Goal: Task Accomplishment & Management: Manage account settings

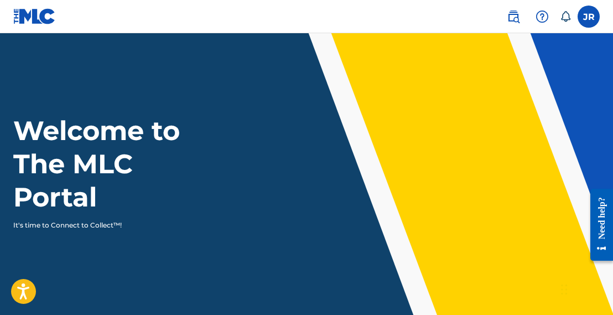
click at [581, 18] on label at bounding box center [588, 17] width 22 height 22
click at [588, 17] on input "JR [PERSON_NAME] [EMAIL_ADDRESS][DOMAIN_NAME] Notification Preferences Profile …" at bounding box center [588, 17] width 0 height 0
click at [581, 18] on div "JR JR [PERSON_NAME] [EMAIL_ADDRESS][DOMAIN_NAME] Notification Preferences Profi…" at bounding box center [588, 17] width 22 height 22
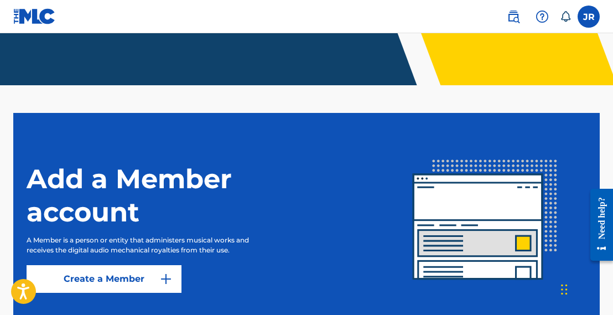
scroll to position [264, 0]
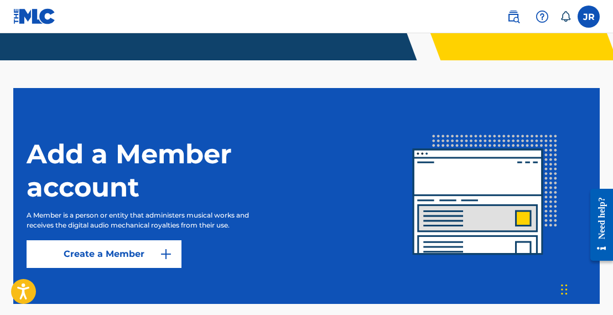
click at [87, 245] on link "Create a Member" at bounding box center [104, 254] width 155 height 28
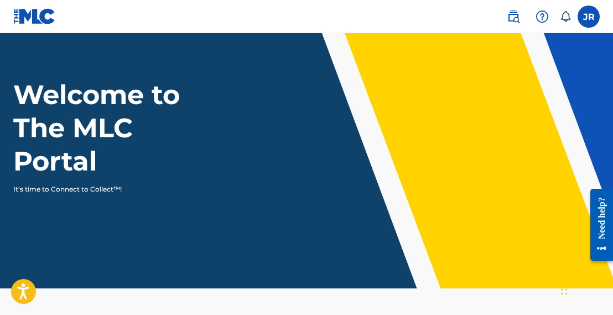
scroll to position [55, 0]
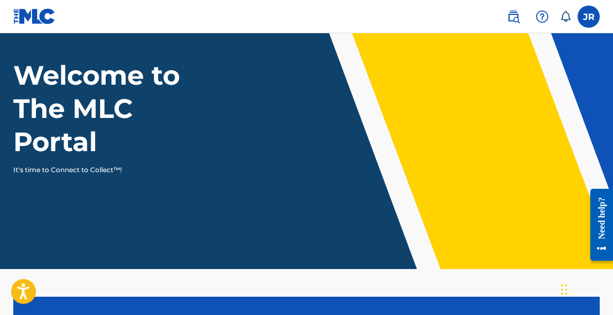
click at [566, 15] on icon at bounding box center [565, 16] width 11 height 11
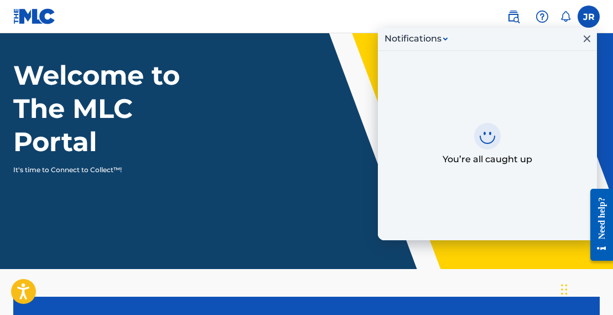
click at [566, 15] on icon at bounding box center [565, 16] width 11 height 11
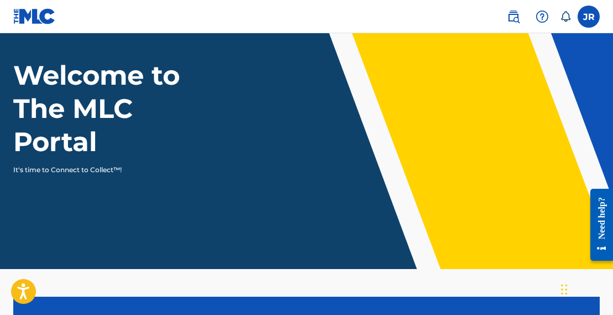
click at [584, 14] on label at bounding box center [588, 17] width 22 height 22
click at [588, 17] on input "JR [PERSON_NAME] [EMAIL_ADDRESS][DOMAIN_NAME] Notification Preferences Profile …" at bounding box center [588, 17] width 0 height 0
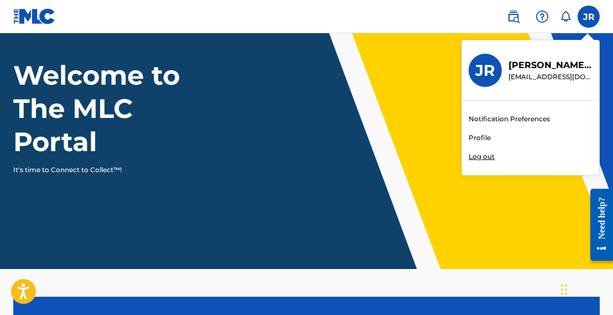
click at [473, 137] on link "Profile" at bounding box center [479, 138] width 22 height 10
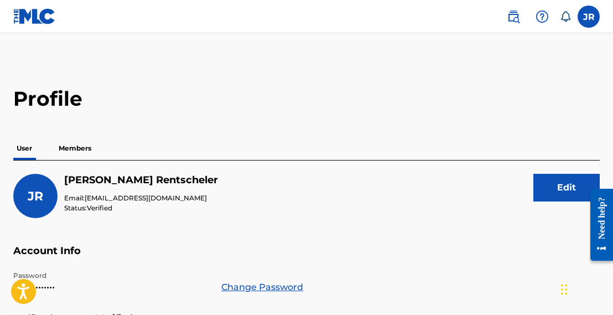
click at [84, 150] on p "Members" at bounding box center [74, 148] width 39 height 23
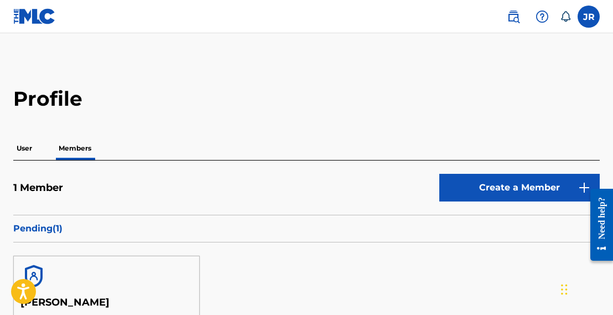
click at [17, 150] on p "User" at bounding box center [24, 148] width 22 height 23
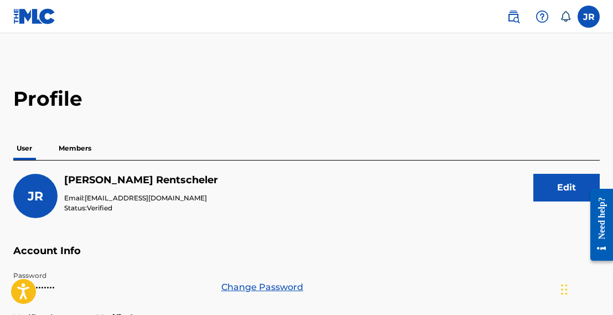
click at [76, 142] on p "Members" at bounding box center [74, 148] width 39 height 23
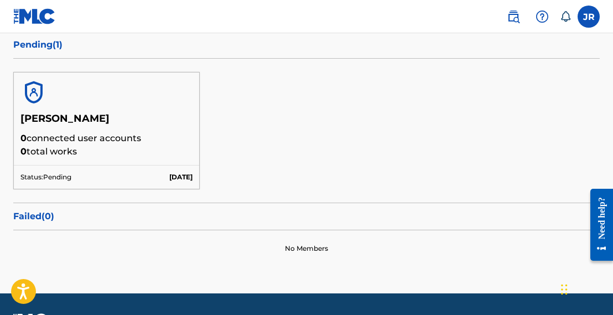
scroll to position [215, 0]
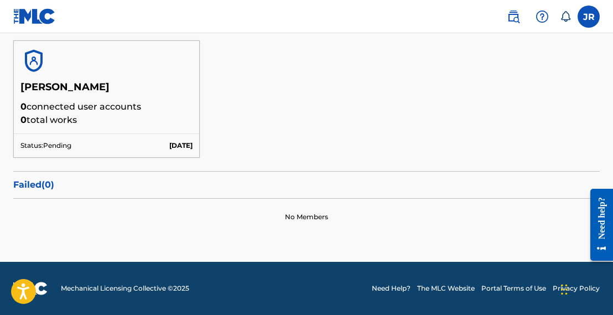
click at [143, 115] on p "0 total works" at bounding box center [106, 119] width 172 height 13
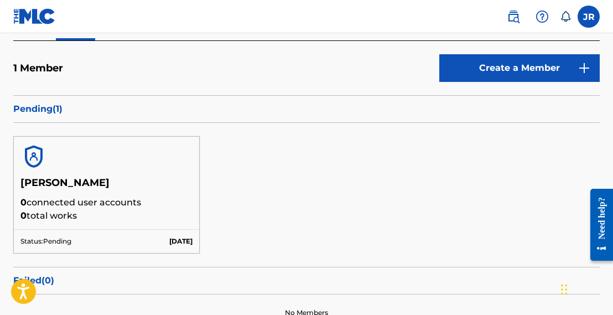
scroll to position [49, 0]
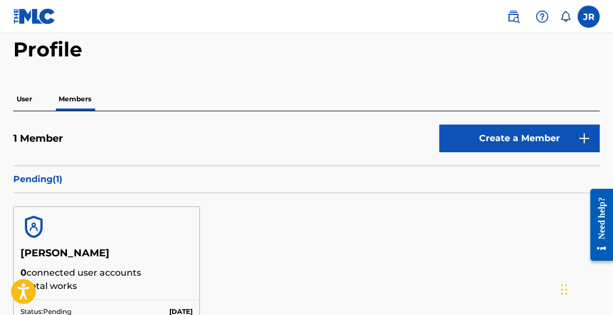
click at [22, 93] on p "User" at bounding box center [24, 98] width 22 height 23
